Goal: Task Accomplishment & Management: Manage account settings

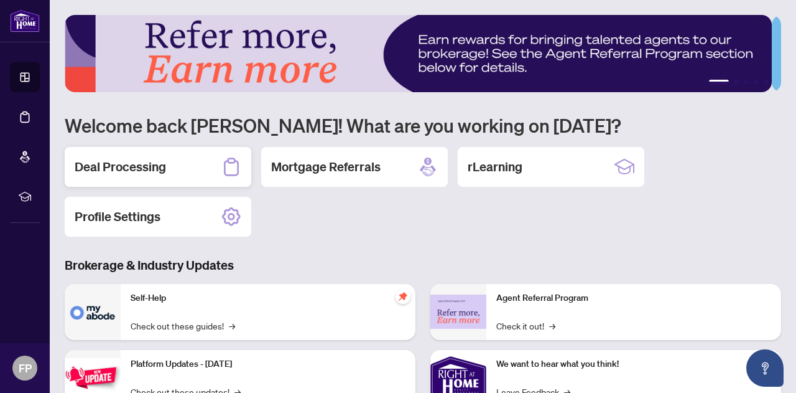
click at [101, 159] on h2 "Deal Processing" at bounding box center [120, 166] width 91 height 17
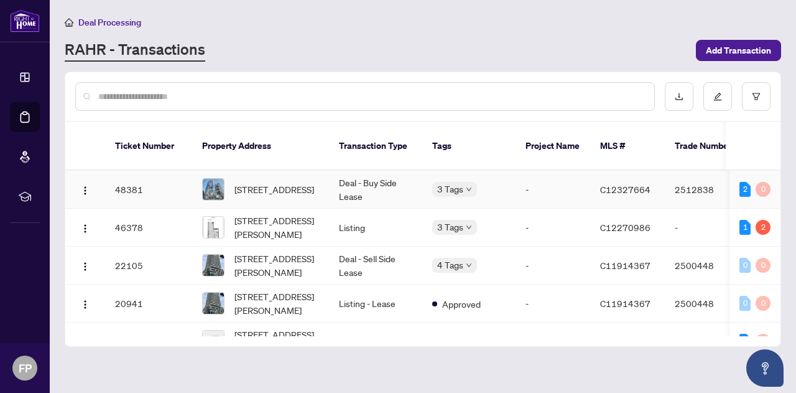
click at [347, 170] on td "Deal - Buy Side Lease" at bounding box center [375, 189] width 93 height 38
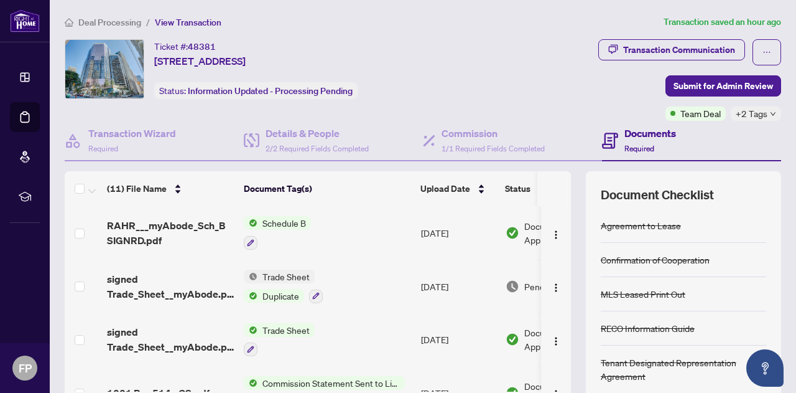
click at [688, 121] on div "Documents Required" at bounding box center [691, 141] width 179 height 40
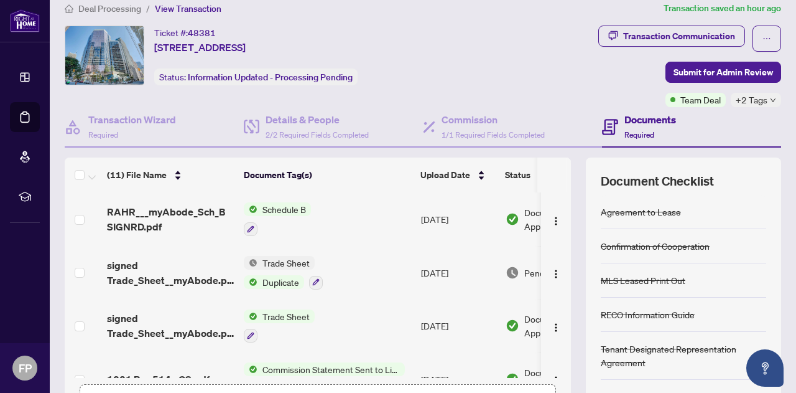
scroll to position [5, 0]
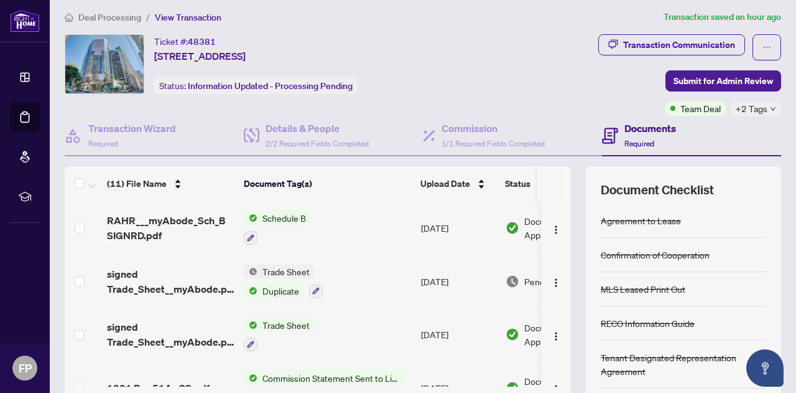
click at [631, 128] on h4 "Documents" at bounding box center [651, 128] width 52 height 15
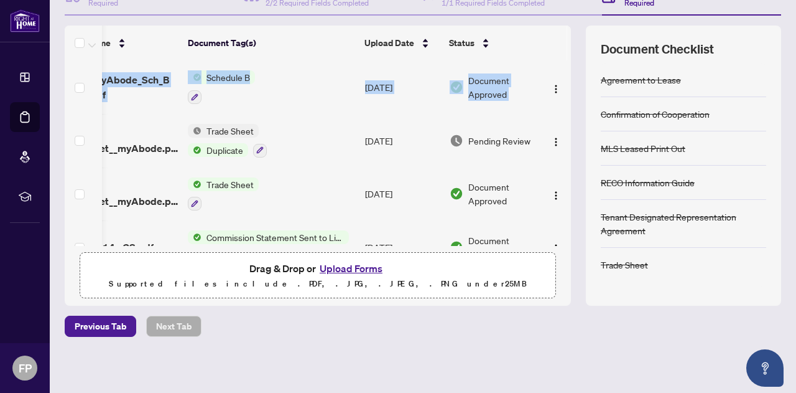
scroll to position [0, 78]
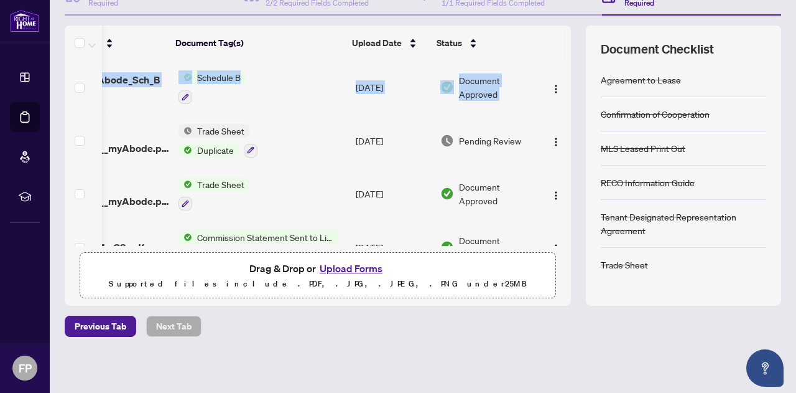
drag, startPoint x: 556, startPoint y: 99, endPoint x: 558, endPoint y: 107, distance: 8.3
click at [558, 107] on div "RAHR___myAbode_Sch_B SIGNRD.pdf Schedule B [DATE] Document Approved signed Trad…" at bounding box center [318, 152] width 506 height 185
click at [524, 114] on td "Pending Review" at bounding box center [488, 140] width 106 height 53
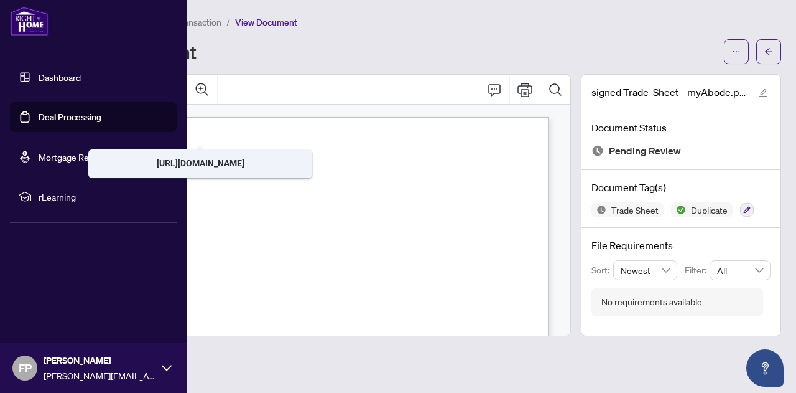
click at [67, 116] on link "Deal Processing" at bounding box center [70, 116] width 63 height 11
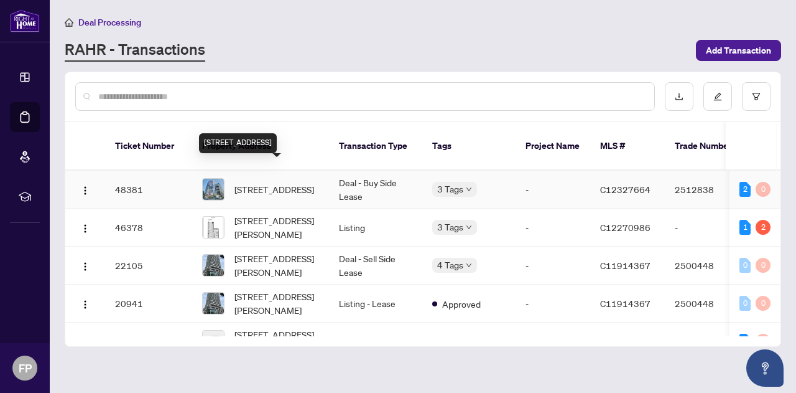
click at [262, 182] on span "[STREET_ADDRESS]" at bounding box center [275, 189] width 80 height 14
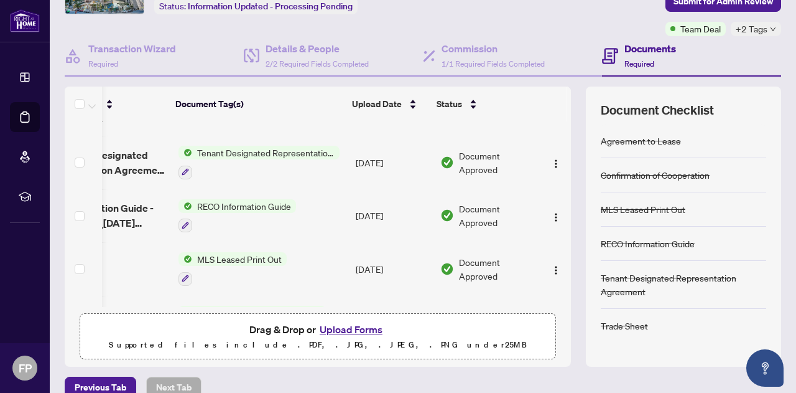
scroll to position [0, 78]
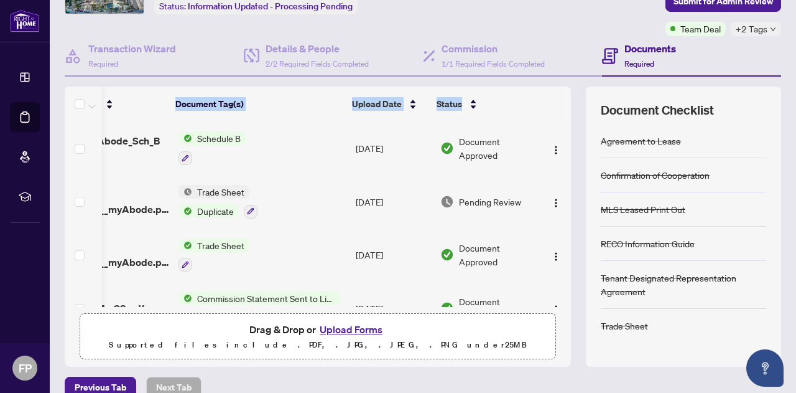
drag, startPoint x: 557, startPoint y: 251, endPoint x: 557, endPoint y: 81, distance: 169.2
click at [557, 81] on div "Transaction Wizard Required Details & People 2/2 Required Fields Completed Comm…" at bounding box center [423, 201] width 717 height 330
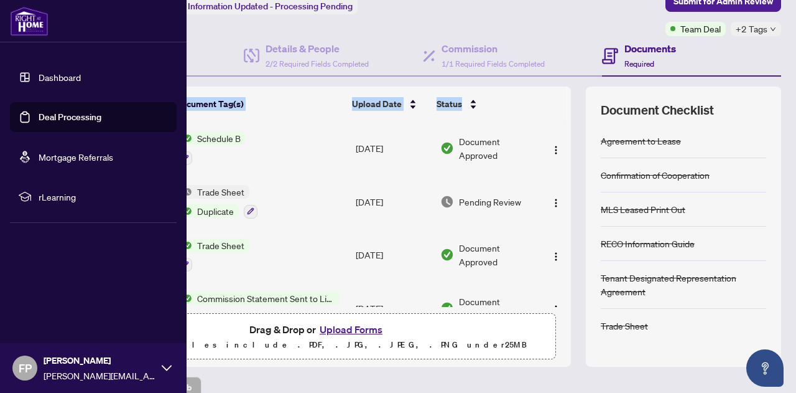
click at [77, 118] on link "Deal Processing" at bounding box center [70, 116] width 63 height 11
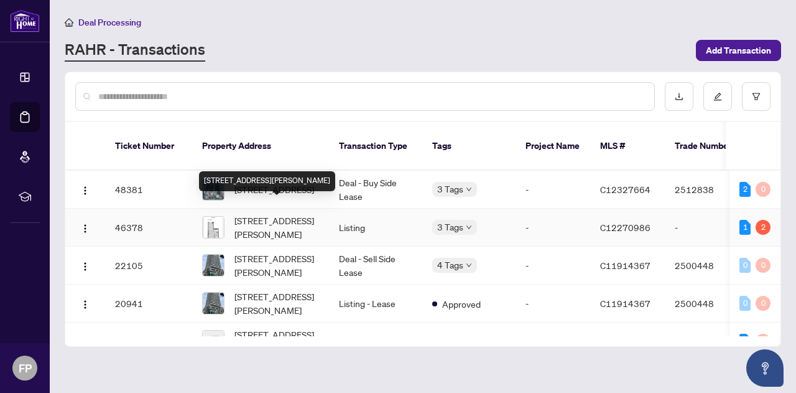
click at [307, 215] on span "[STREET_ADDRESS][PERSON_NAME]" at bounding box center [277, 226] width 85 height 27
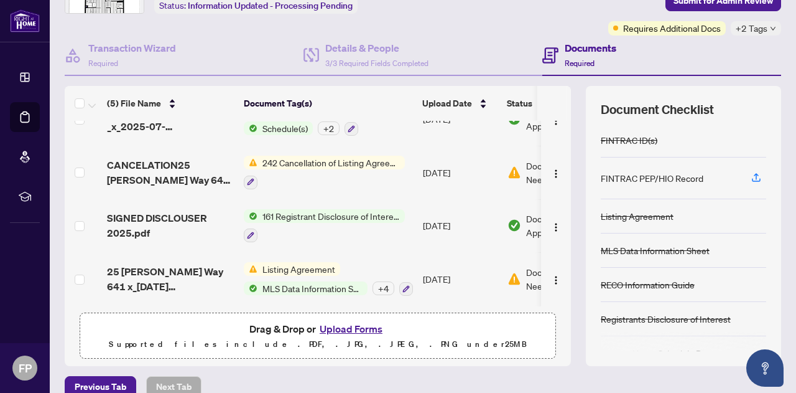
scroll to position [112, 0]
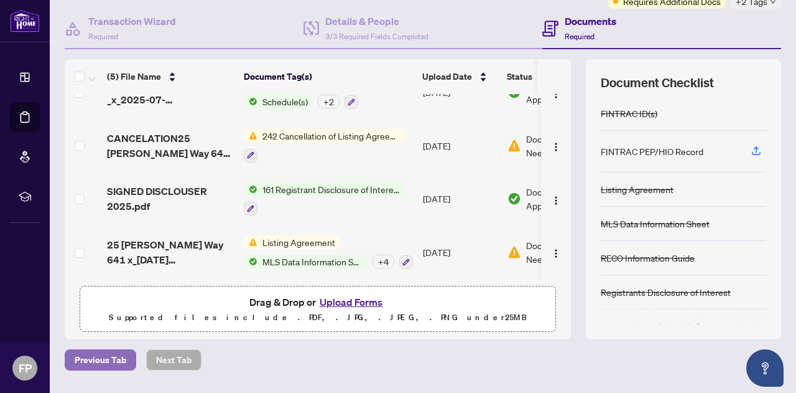
click at [108, 365] on span "Previous Tab" at bounding box center [101, 360] width 52 height 20
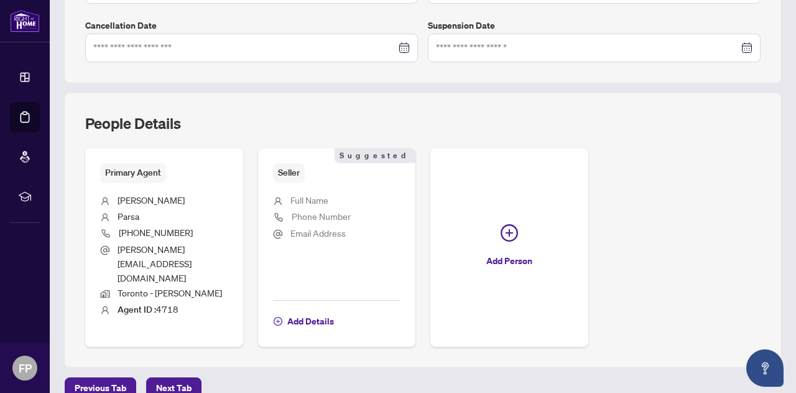
scroll to position [416, 0]
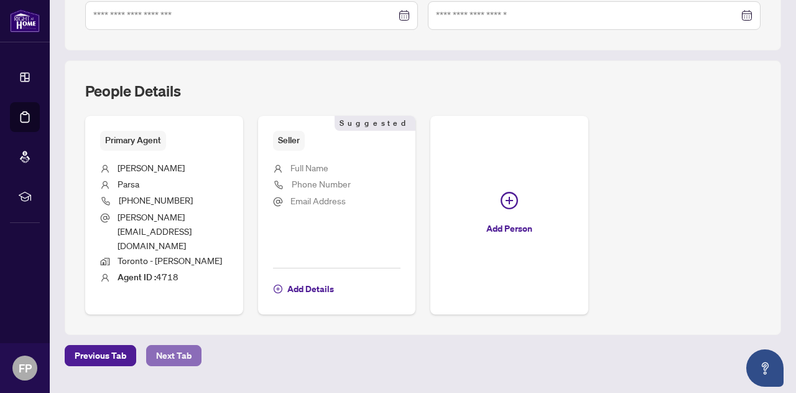
click at [190, 345] on button "Next Tab" at bounding box center [173, 355] width 55 height 21
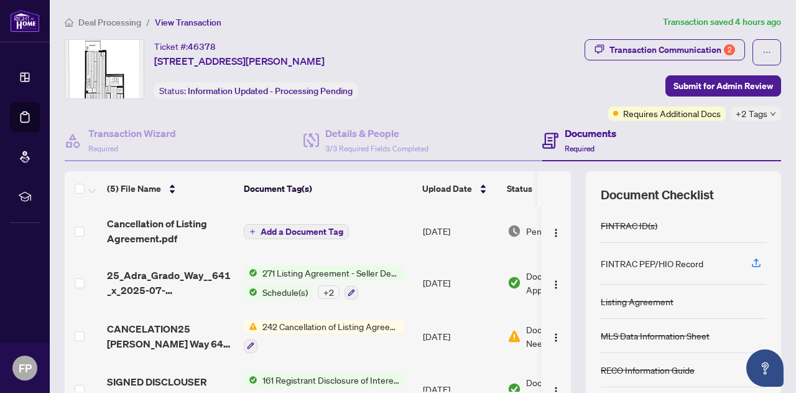
click at [750, 111] on span "+2 Tags" at bounding box center [752, 113] width 32 height 14
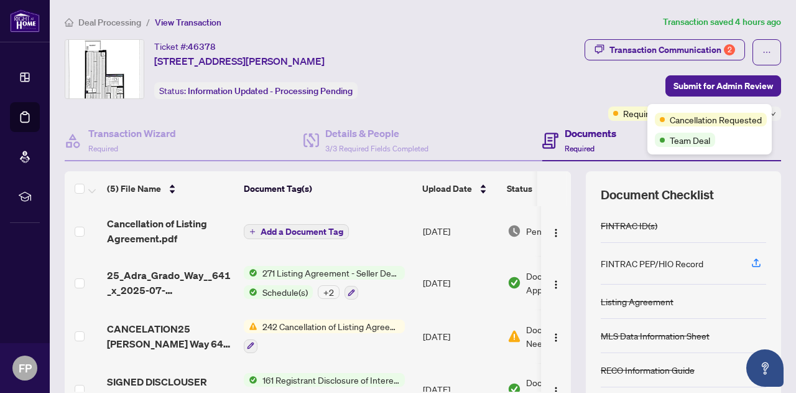
click at [623, 83] on div "Transaction Communication 2 Submit for Admin Review Requires Additional Docs +2…" at bounding box center [628, 79] width 308 height 81
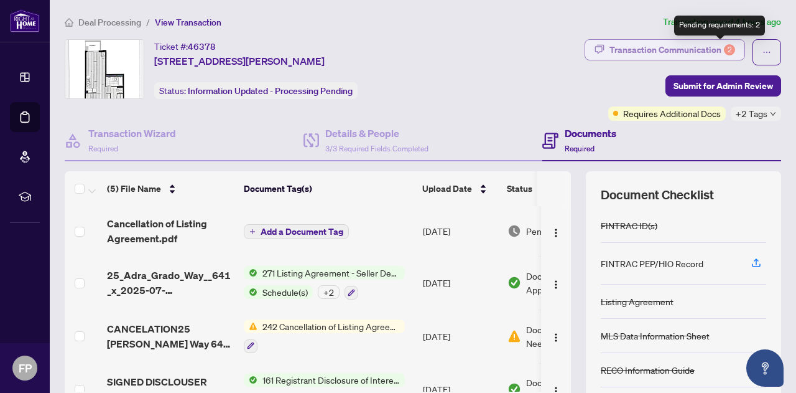
click at [724, 50] on div "2" at bounding box center [729, 49] width 11 height 11
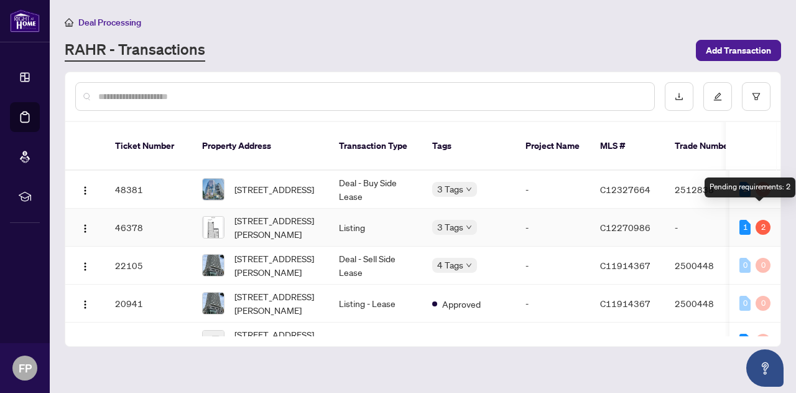
click at [760, 220] on div "2" at bounding box center [763, 227] width 15 height 15
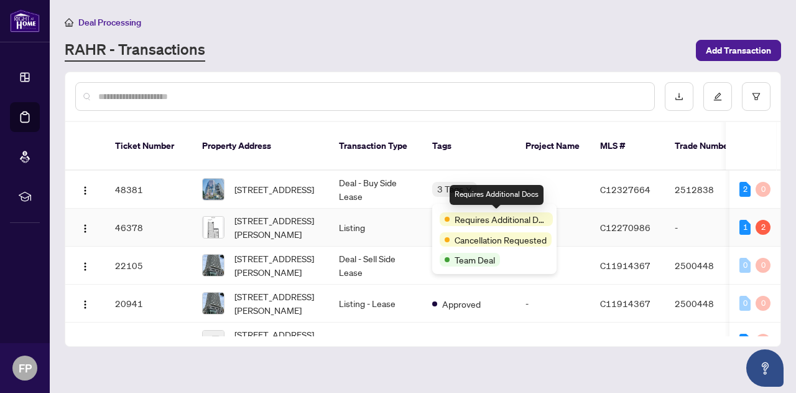
click at [504, 225] on span "Requires Additional Docs" at bounding box center [501, 219] width 93 height 14
